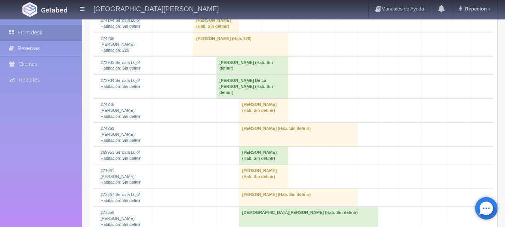
scroll to position [739, 0]
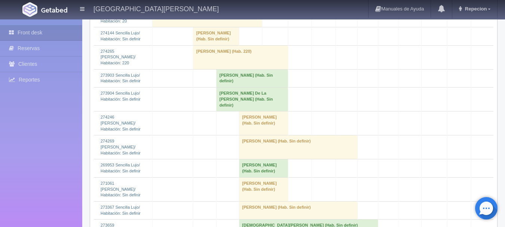
click at [241, 87] on td "Susana Mejia (Hab. Sin definir)" at bounding box center [252, 78] width 72 height 18
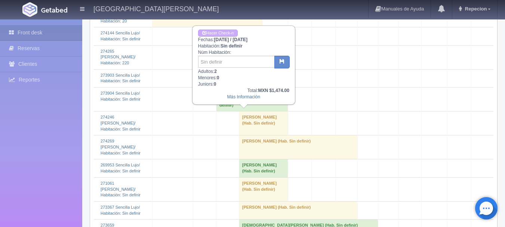
click at [237, 111] on td "Claudia De La Cruz Torres (Hab. Sin definir)" at bounding box center [252, 99] width 72 height 24
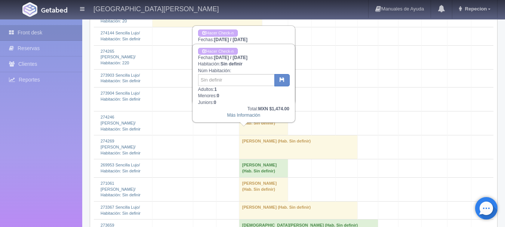
click at [237, 111] on td "Claudia De La Cruz Torres (Hab. Sin definir)" at bounding box center [252, 99] width 72 height 24
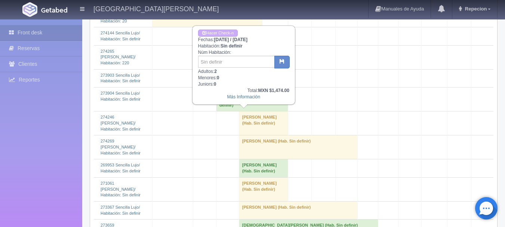
click at [246, 87] on td "Susana Mejia (Hab. Sin definir)" at bounding box center [252, 78] width 72 height 18
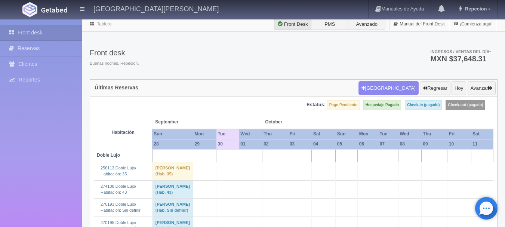
scroll to position [0, 0]
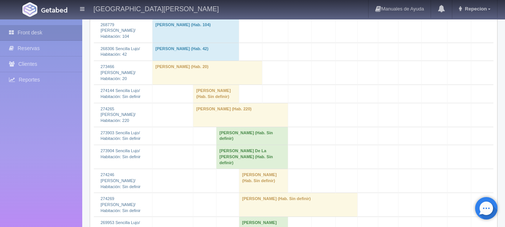
scroll to position [785, 0]
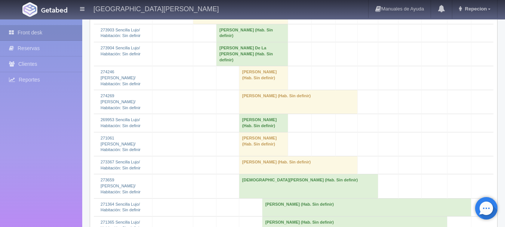
click at [228, 42] on td "[PERSON_NAME] (Hab. Sin definir)" at bounding box center [252, 33] width 72 height 18
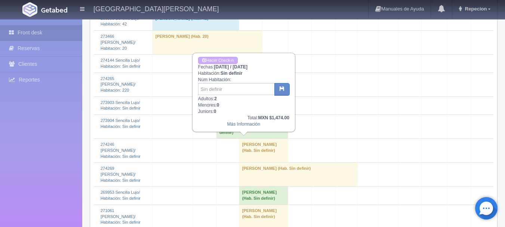
scroll to position [710, 0]
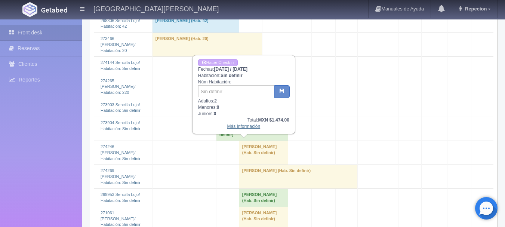
click at [242, 127] on link "Más Información" at bounding box center [243, 126] width 33 height 5
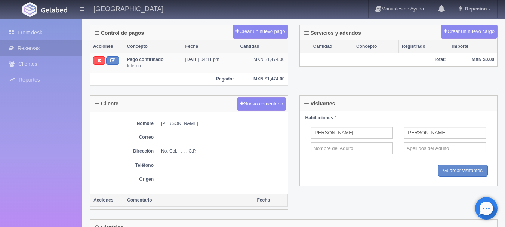
scroll to position [221, 0]
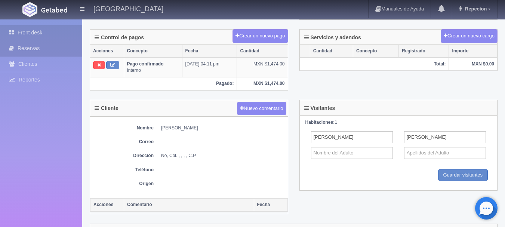
click at [28, 31] on link "Front desk" at bounding box center [41, 32] width 82 height 15
